Goal: Task Accomplishment & Management: Complete application form

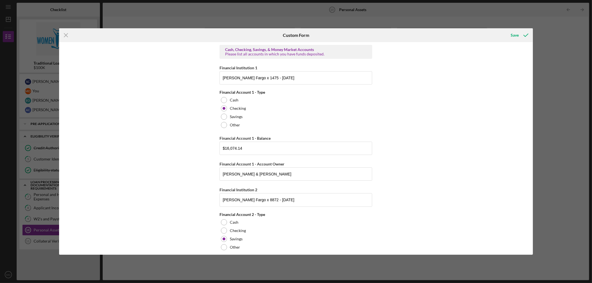
scroll to position [1044, 0]
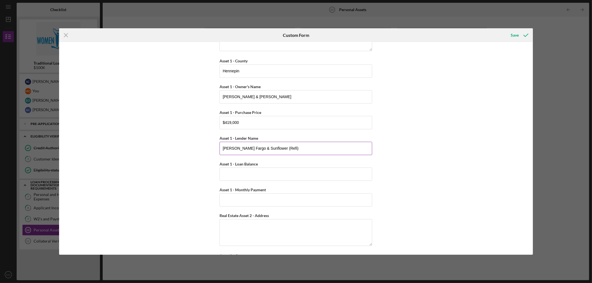
click at [274, 152] on input "[PERSON_NAME] Fargo & Sunflower (Refi)" at bounding box center [296, 148] width 153 height 13
drag, startPoint x: 264, startPoint y: 150, endPoint x: 293, endPoint y: 219, distance: 74.0
click at [264, 150] on input "[PERSON_NAME] Fargo & Sunflower (Refinance)" at bounding box center [296, 148] width 153 height 13
type input "[PERSON_NAME] Fargo & Sunflower Bank (Refinance)"
click at [266, 179] on input "Asset 1 - Loan Balance" at bounding box center [296, 174] width 153 height 13
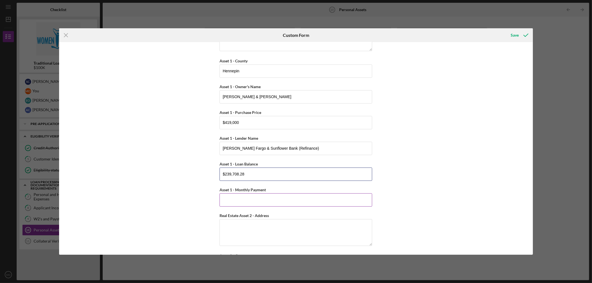
type input "$239,708.28"
click at [268, 202] on input "Asset 1 - Monthly Payment" at bounding box center [296, 199] width 153 height 13
type input "$2,562.10"
click at [420, 115] on div "Cash, Checking, Savings, & Money Market Accounts Please list all accounts in wh…" at bounding box center [296, 148] width 474 height 213
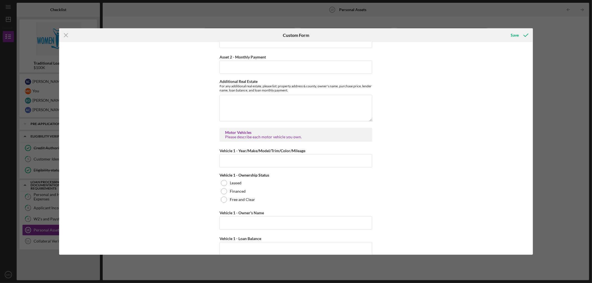
scroll to position [1383, 0]
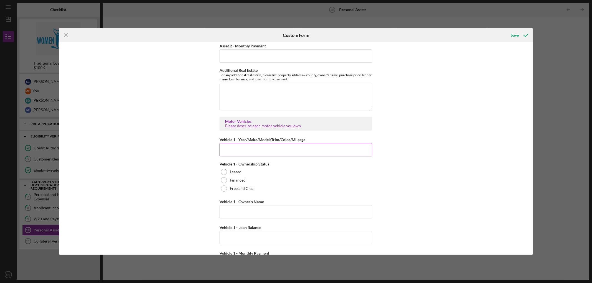
click at [300, 154] on input "Vehicle 1 - Year/Make/Model/Trim/Color/Mileage" at bounding box center [296, 149] width 153 height 13
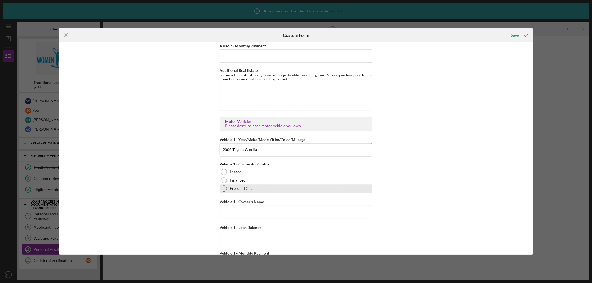
type input "2009 Toyota Corolla"
click at [226, 192] on div at bounding box center [224, 189] width 6 height 6
click at [251, 218] on input "Vehicle 1 - Owner's Name" at bounding box center [296, 211] width 153 height 13
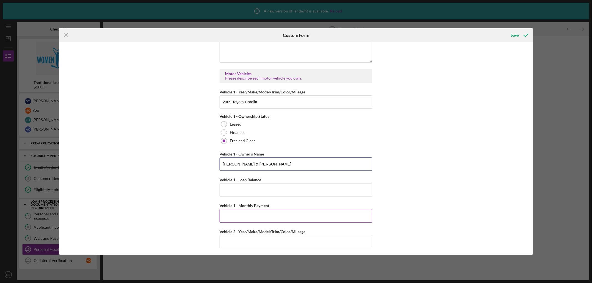
scroll to position [1444, 0]
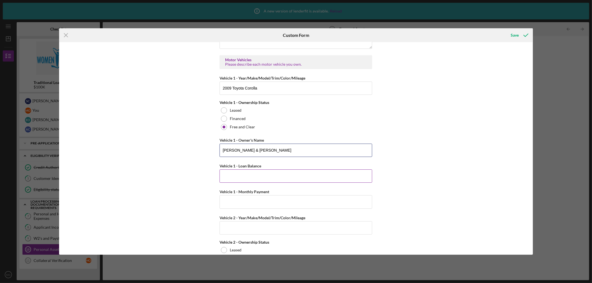
type input "[PERSON_NAME] & [PERSON_NAME]"
click at [261, 182] on input "Vehicle 1 - Loan Balance" at bounding box center [296, 176] width 153 height 13
type input "$0"
click at [255, 205] on input "Vehicle 1 - Monthly Payment" at bounding box center [296, 201] width 153 height 13
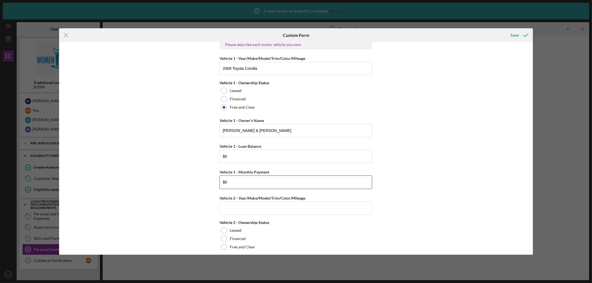
scroll to position [1475, 0]
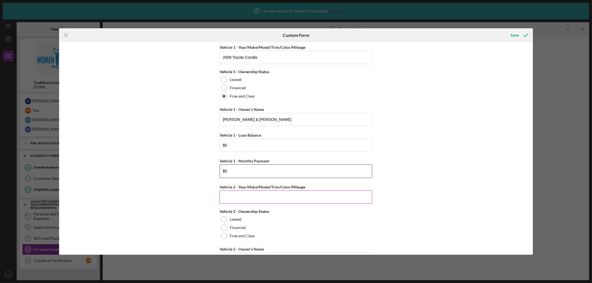
type input "$0"
click at [252, 203] on input "Vehicle 2 - Year/Make/Model/Trim/Color/Mileage" at bounding box center [296, 197] width 153 height 13
type input "2015 Toyota Highlander XLE"
click at [260, 59] on input "2009 Toyota Corolla" at bounding box center [296, 57] width 153 height 13
type input "2009 Toyota Corolla XLE / Silver / 110000"
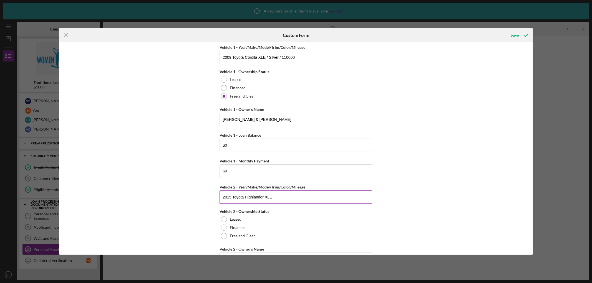
click at [282, 202] on input "2015 Toyota Highlander XLE" at bounding box center [296, 197] width 153 height 13
type input "2015 Toyota Highlander XLE / Silver / 80000"
click at [243, 238] on label "Free and Clear" at bounding box center [242, 236] width 25 height 4
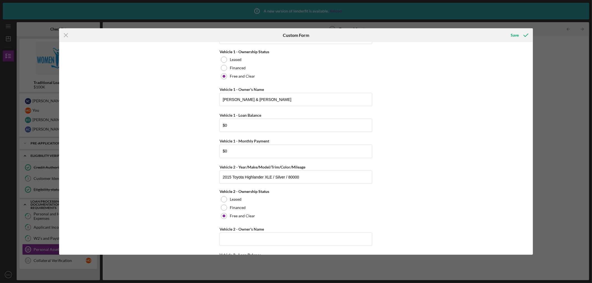
scroll to position [1506, 0]
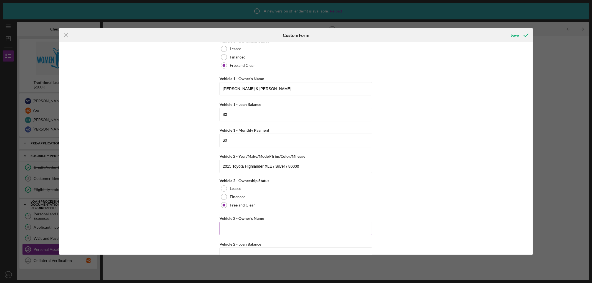
click at [264, 226] on input "Vehicle 2 - Owner's Name" at bounding box center [296, 228] width 153 height 13
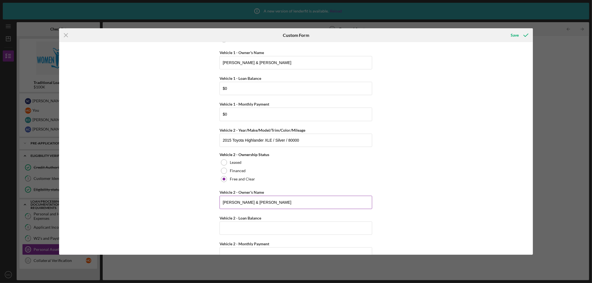
scroll to position [1575, 0]
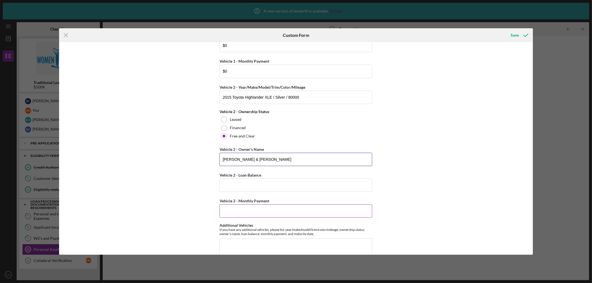
type input "[PERSON_NAME] & [PERSON_NAME]"
click at [255, 199] on label "Vehicle 2 - Monthly Payment" at bounding box center [245, 201] width 50 height 5
click at [255, 205] on input "Vehicle 2 - Monthly Payment" at bounding box center [296, 211] width 153 height 13
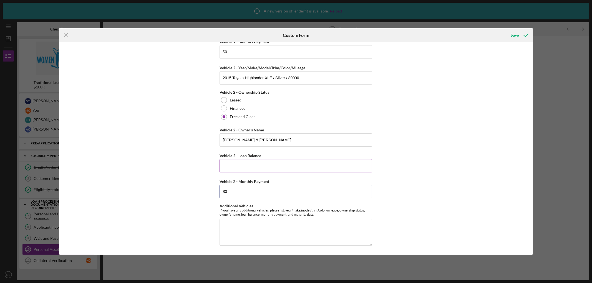
type input "$0"
click at [245, 164] on input "Vehicle 2 - Loan Balance" at bounding box center [296, 165] width 153 height 13
type input "$0"
click at [428, 188] on div "Cash, Checking, Savings, & Money Market Accounts Please list all accounts in wh…" at bounding box center [296, 148] width 474 height 213
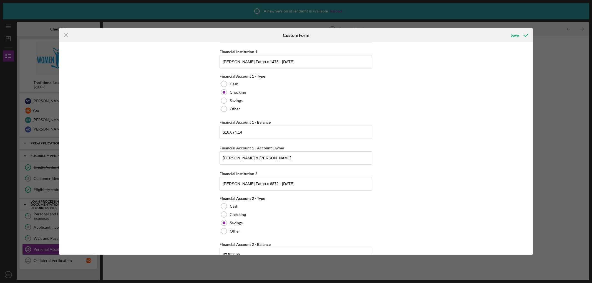
scroll to position [0, 0]
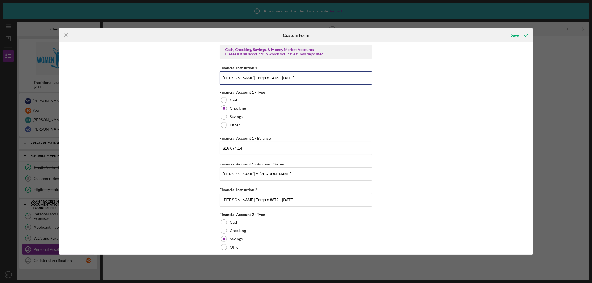
drag, startPoint x: 259, startPoint y: 78, endPoint x: 322, endPoint y: 134, distance: 84.5
click at [260, 77] on input "[PERSON_NAME] Fargo x 1475 - [DATE]" at bounding box center [296, 77] width 153 height 13
type input "[PERSON_NAME] Fargo x 1475 - as of [DATE]"
click at [500, 124] on div "Cash, Checking, Savings, & Money Market Accounts Please list all accounts in wh…" at bounding box center [296, 148] width 474 height 213
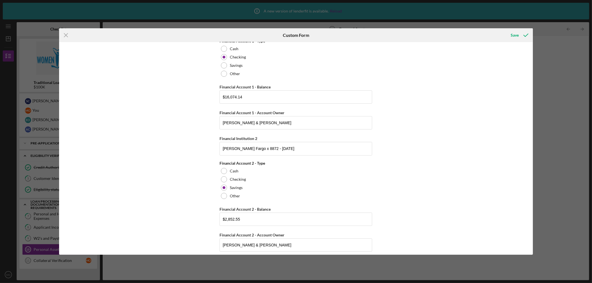
scroll to position [62, 0]
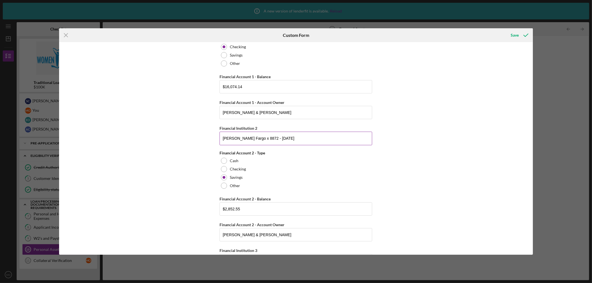
click at [258, 138] on input "[PERSON_NAME] Fargo x 8872 - [DATE]" at bounding box center [296, 138] width 153 height 13
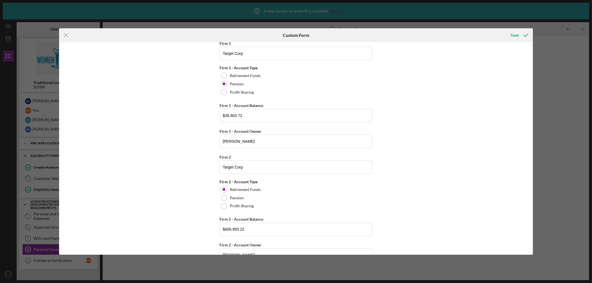
scroll to position [740, 0]
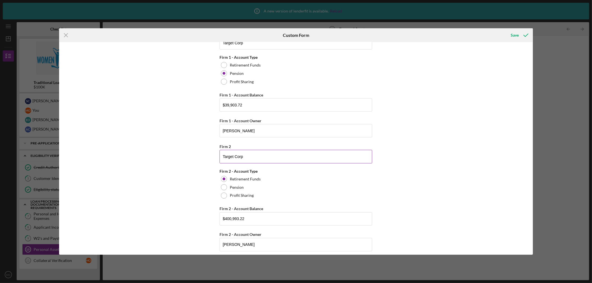
type input "[PERSON_NAME] Fargo x 8872 - as of [DATE]"
click at [275, 157] on input "Target Corp" at bounding box center [296, 156] width 153 height 13
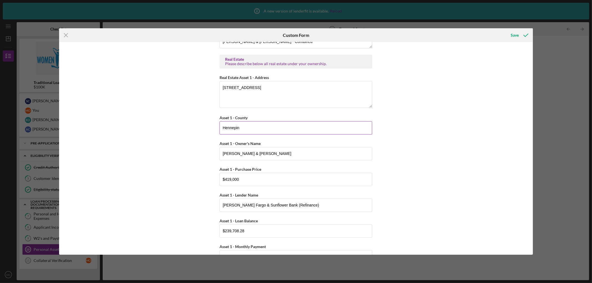
scroll to position [1018, 0]
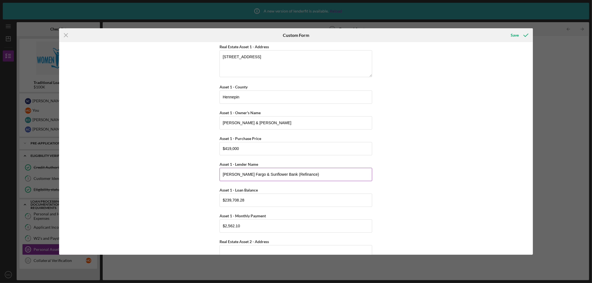
type input "Target Corp - 401K"
click at [242, 178] on input "[PERSON_NAME] Fargo & Sunflower Bank (Refinance)" at bounding box center [296, 174] width 153 height 13
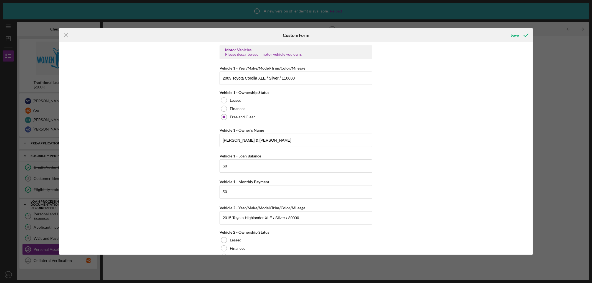
scroll to position [1445, 0]
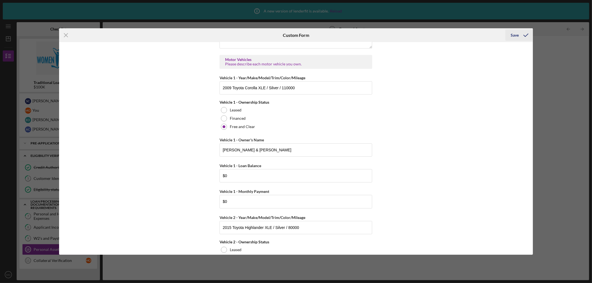
type input "[PERSON_NAME] Fargo (Original) & Sunflower Bank (Refinance)"
click at [519, 36] on icon "submit" at bounding box center [526, 35] width 14 height 14
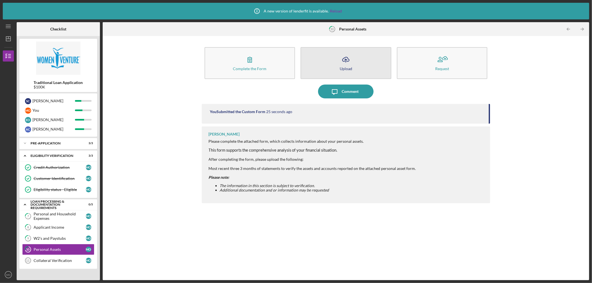
click at [345, 66] on icon "Icon/Upload" at bounding box center [346, 60] width 14 height 14
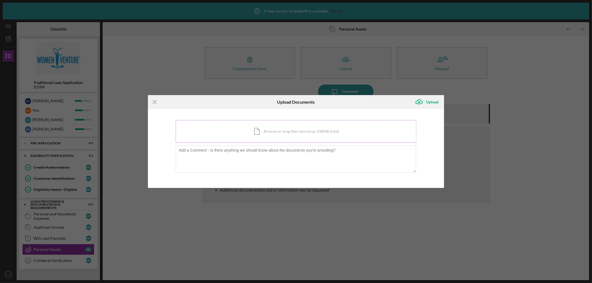
click at [298, 130] on div "Icon/Document Browse or drag files here (max 100MB total) Tap to choose files o…" at bounding box center [296, 131] width 241 height 23
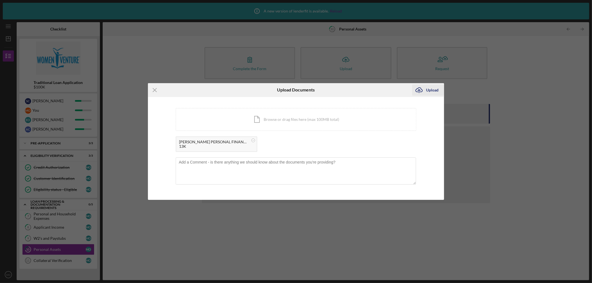
click at [430, 90] on div "Upload" at bounding box center [432, 90] width 12 height 11
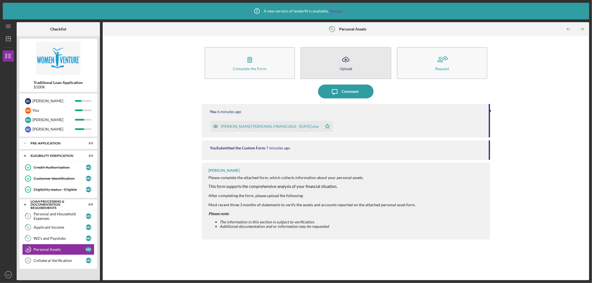
click at [348, 63] on icon "Icon/Upload" at bounding box center [346, 60] width 14 height 14
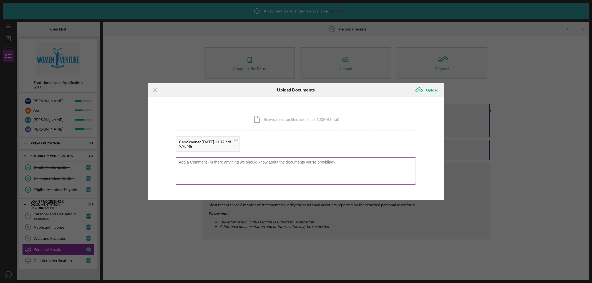
click at [266, 160] on textarea at bounding box center [296, 171] width 240 height 27
type textarea "ISC Combined Portfolio [PERSON_NAME] - Pension Target Corp [PERSON_NAME] - 401K…"
click at [429, 91] on div "Upload" at bounding box center [432, 90] width 12 height 11
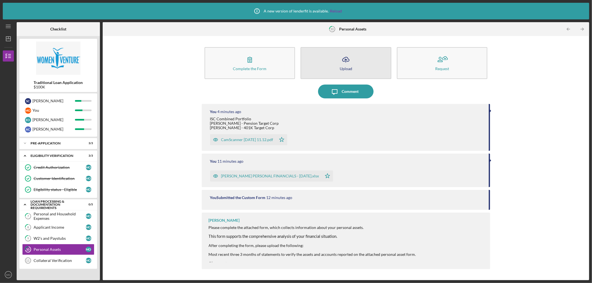
click at [367, 62] on button "Icon/Upload Upload" at bounding box center [346, 63] width 91 height 32
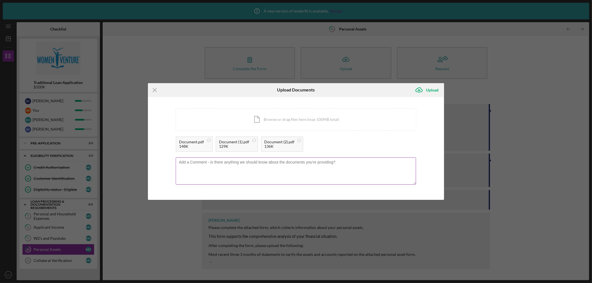
click at [260, 165] on textarea at bounding box center [296, 171] width 240 height 27
type textarea "WF Checking - June, [DATE] & [DATE]"
click at [430, 90] on div "Upload" at bounding box center [432, 90] width 12 height 11
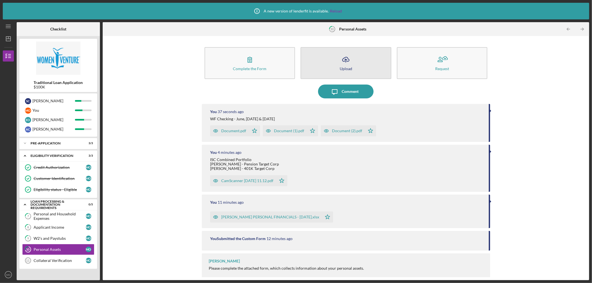
click at [362, 69] on button "Icon/Upload Upload" at bounding box center [346, 63] width 91 height 32
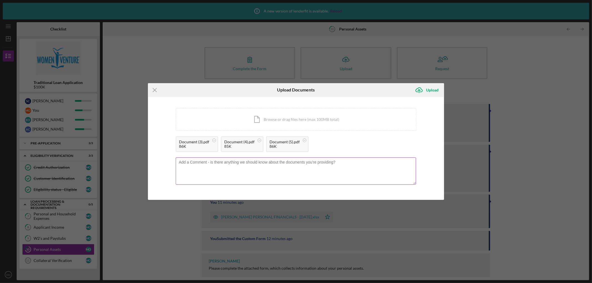
click at [290, 163] on textarea at bounding box center [296, 171] width 240 height 27
type textarea "WF - Savings - June, [DATE] & [DATE]"
click at [428, 91] on div "Upload" at bounding box center [432, 90] width 12 height 11
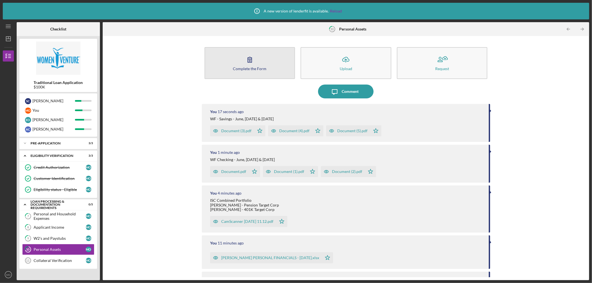
click at [253, 61] on icon "button" at bounding box center [250, 60] width 14 height 14
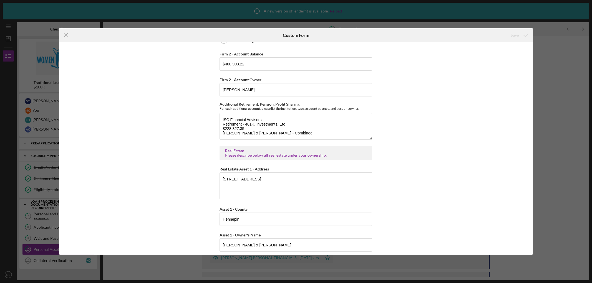
scroll to position [894, 0]
click at [248, 130] on textarea "ISC Financial Advisors Retirement - 401K, Investments, Etc $228,327.35 [PERSON_…" at bounding box center [296, 127] width 153 height 27
type textarea "ISC Financial Advisors Retirement - 401K, Investments, Etc $228,327.35 (Balance…"
click at [516, 34] on div "Save" at bounding box center [515, 35] width 8 height 11
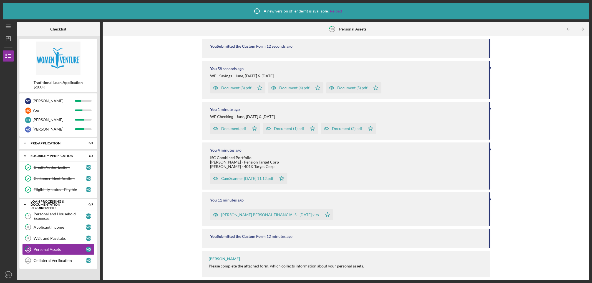
scroll to position [67, 0]
click at [55, 260] on div "Collateral Verification" at bounding box center [60, 261] width 52 height 4
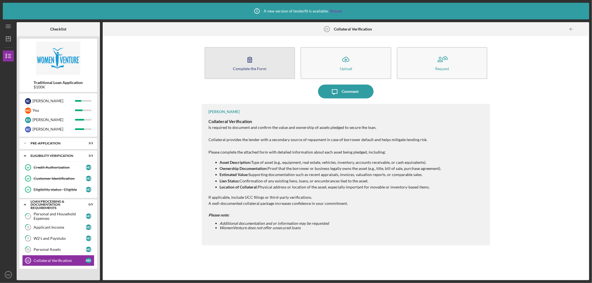
click at [258, 69] on div "Complete the Form" at bounding box center [250, 69] width 34 height 4
click at [242, 59] on button "Complete the Form Form" at bounding box center [250, 63] width 91 height 32
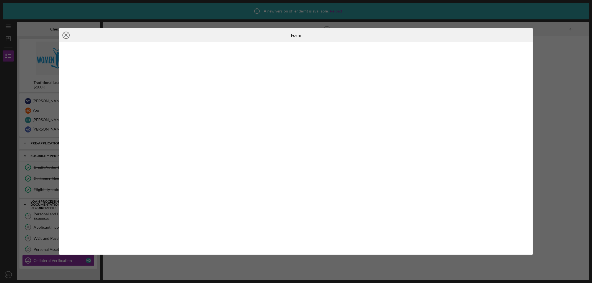
click at [66, 35] on line at bounding box center [66, 35] width 3 height 3
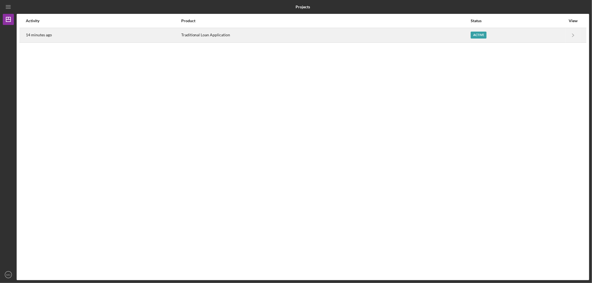
click at [476, 35] on div "Active" at bounding box center [479, 35] width 16 height 7
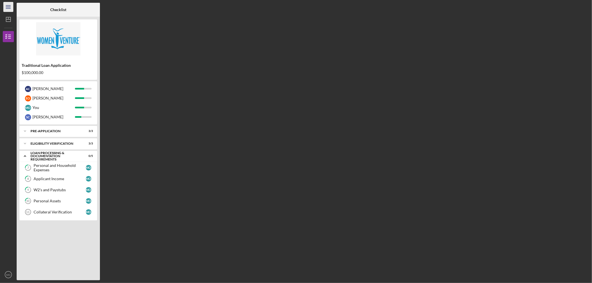
click at [8, 9] on icon "Icon/Menu" at bounding box center [8, 7] width 12 height 12
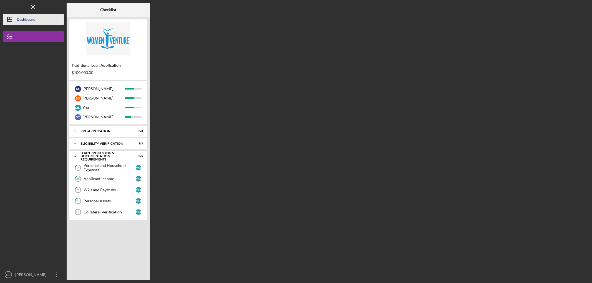
click at [20, 18] on div "Dashboard" at bounding box center [26, 20] width 19 height 12
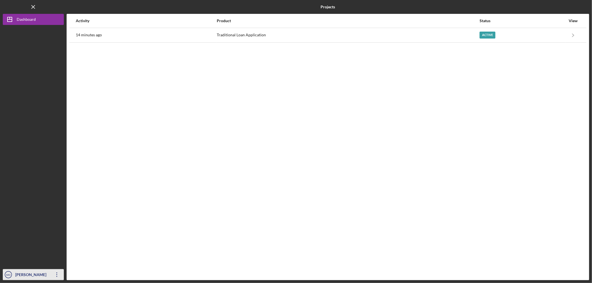
click at [56, 277] on icon "Icon/Overflow" at bounding box center [57, 275] width 14 height 14
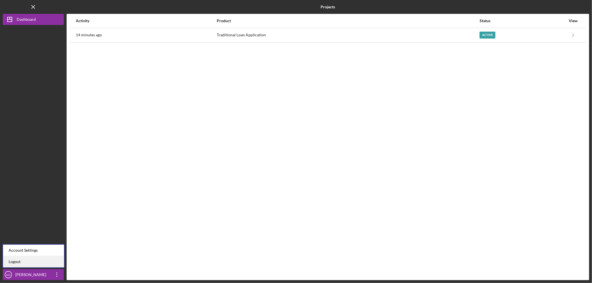
click at [35, 261] on link "Logout" at bounding box center [33, 261] width 61 height 11
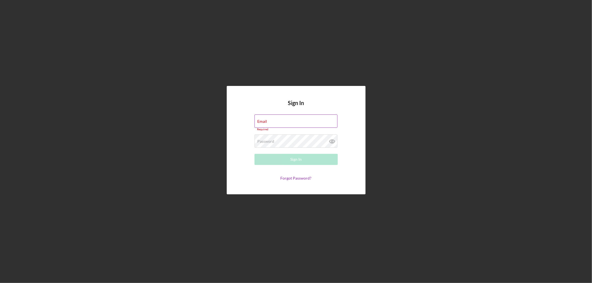
click at [280, 120] on div "Email Required" at bounding box center [296, 123] width 83 height 17
click at [284, 119] on div "Email Required" at bounding box center [296, 123] width 83 height 17
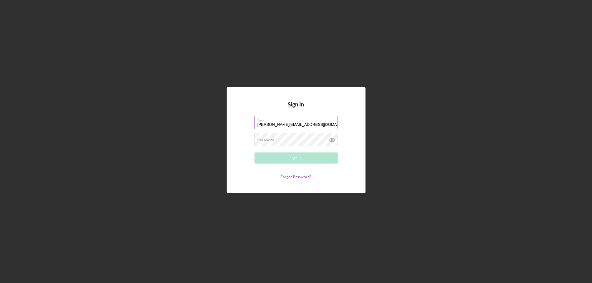
type input "erin@qrispers.com"
click at [331, 139] on icon at bounding box center [331, 141] width 5 height 4
click at [313, 160] on button "Sign In" at bounding box center [296, 158] width 83 height 11
